Goal: Task Accomplishment & Management: Manage account settings

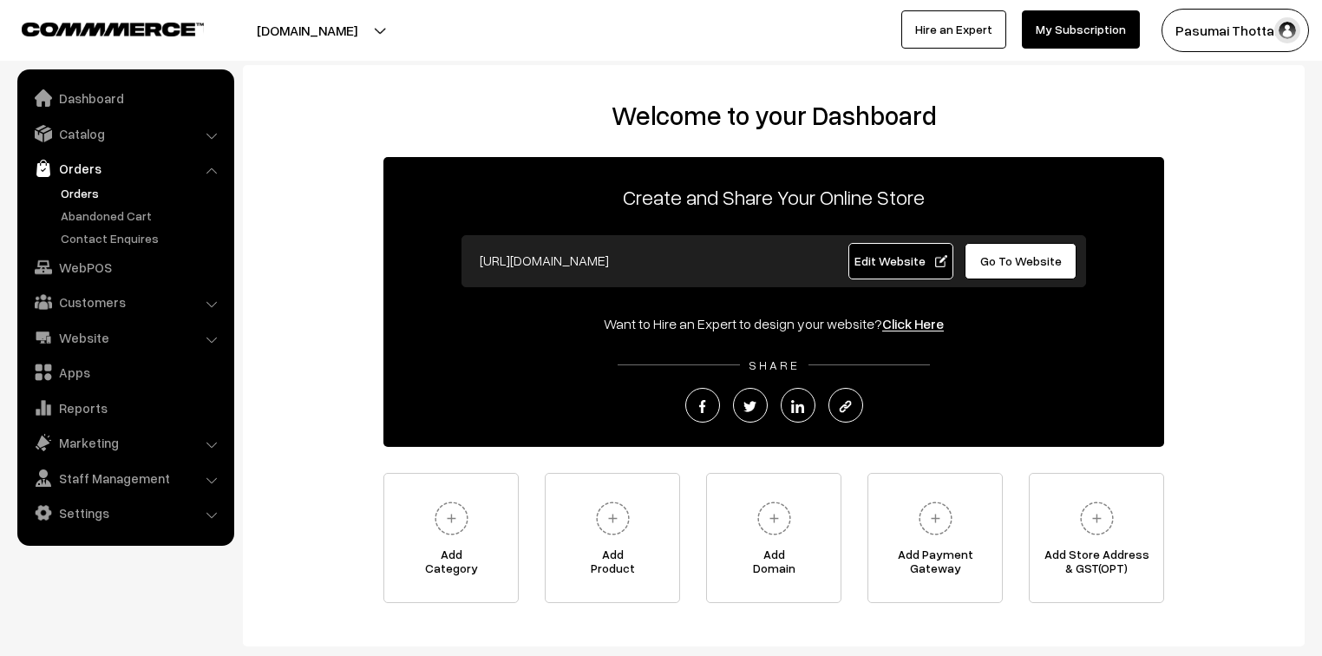
click at [70, 197] on link "Orders" at bounding box center [142, 193] width 172 height 18
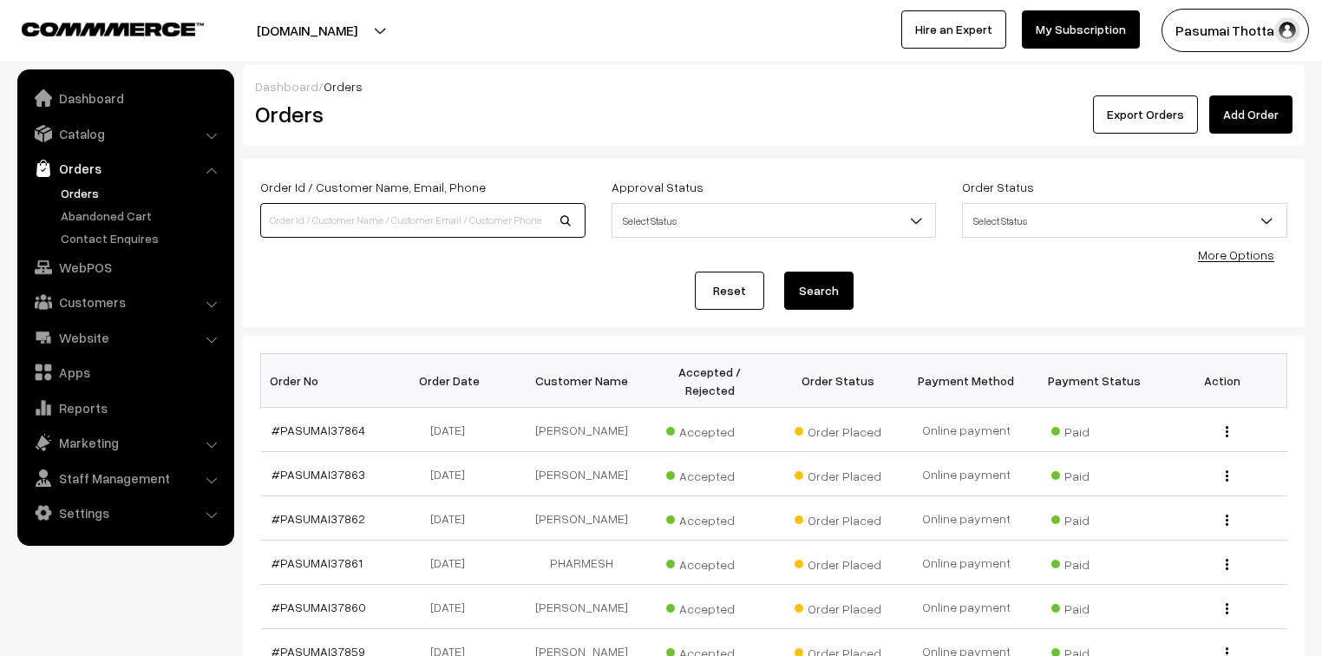
click at [299, 211] on input at bounding box center [422, 220] width 325 height 35
type input "9989303641"
click at [784, 272] on button "Search" at bounding box center [818, 291] width 69 height 38
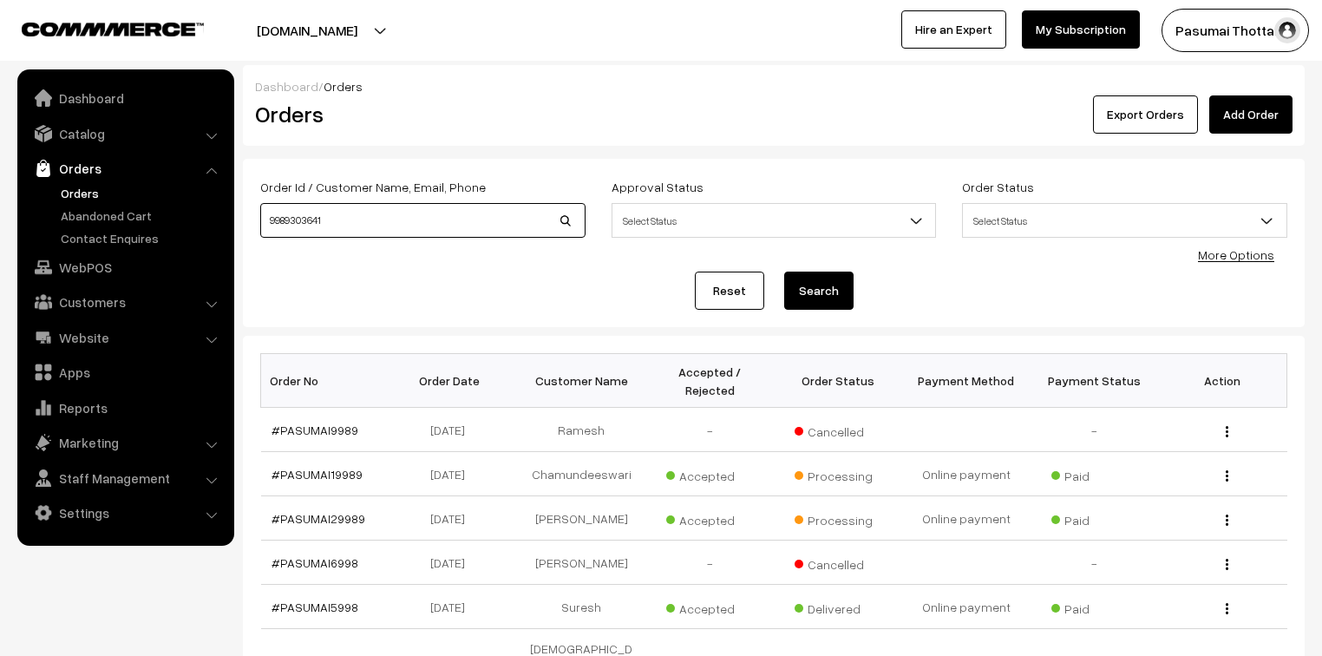
drag, startPoint x: 401, startPoint y: 227, endPoint x: 264, endPoint y: 216, distance: 137.6
click at [264, 216] on input "9989303641" at bounding box center [422, 220] width 325 height 35
type input "[PERSON_NAME]"
click at [784, 272] on button "Search" at bounding box center [818, 291] width 69 height 38
